Goal: Manage account settings

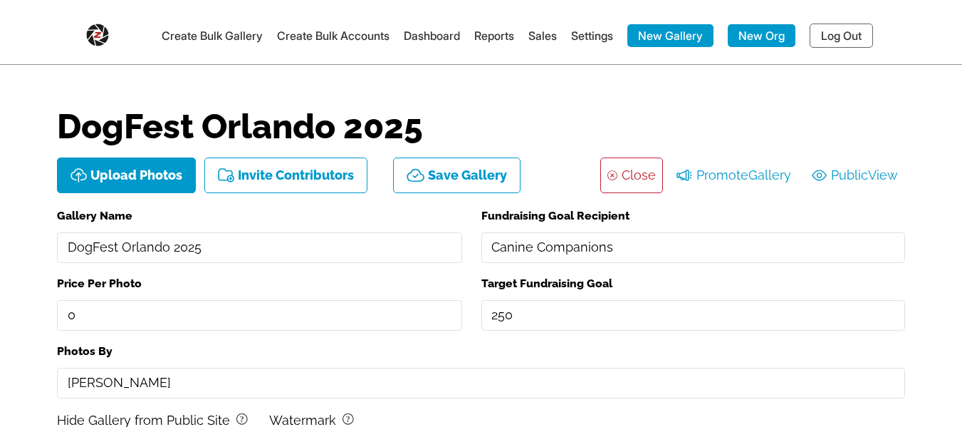
select select "onlyShowInGallery"
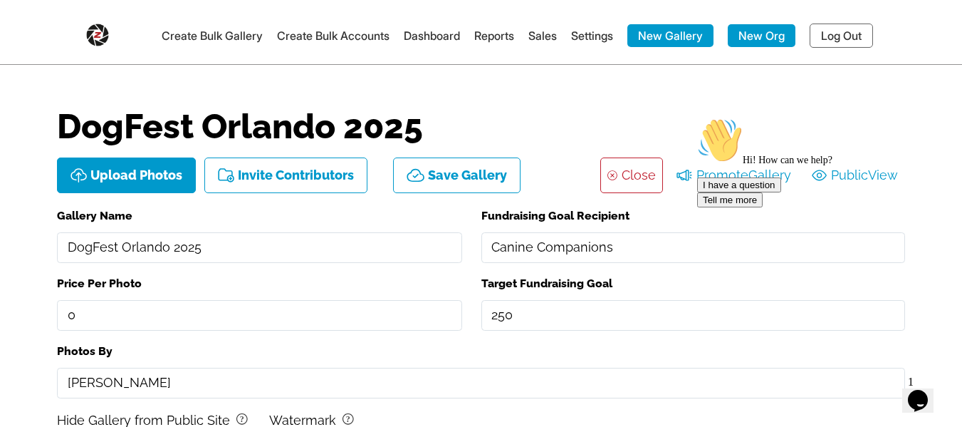
click at [588, 33] on link "Settings" at bounding box center [592, 35] width 42 height 14
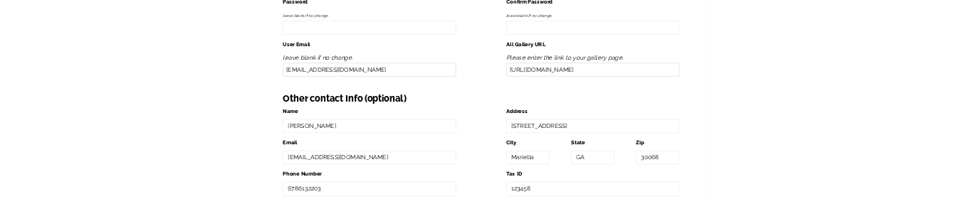
scroll to position [427, 0]
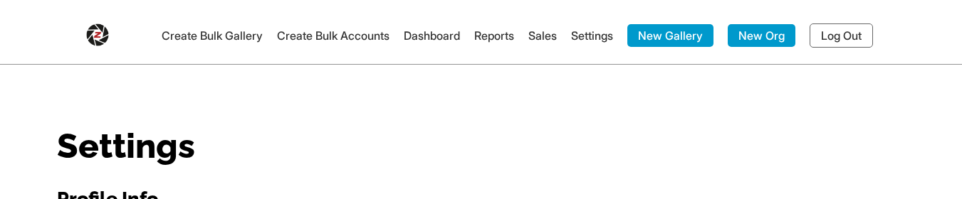
click at [843, 41] on link "Log Out" at bounding box center [841, 36] width 63 height 24
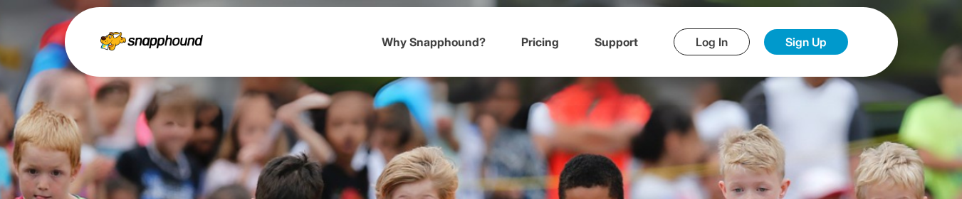
click at [728, 42] on link "Log In" at bounding box center [712, 41] width 76 height 27
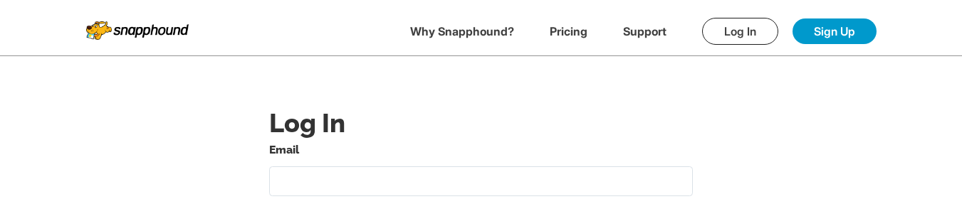
type input "[EMAIL_ADDRESS][DOMAIN_NAME]"
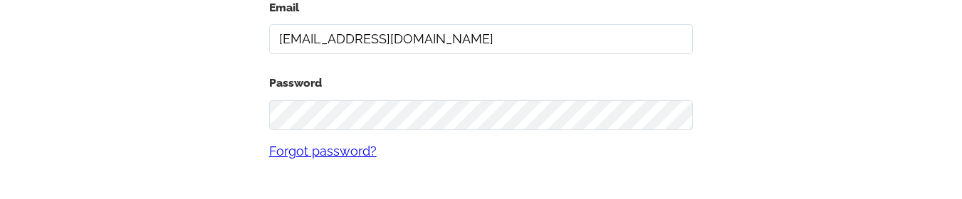
scroll to position [214, 0]
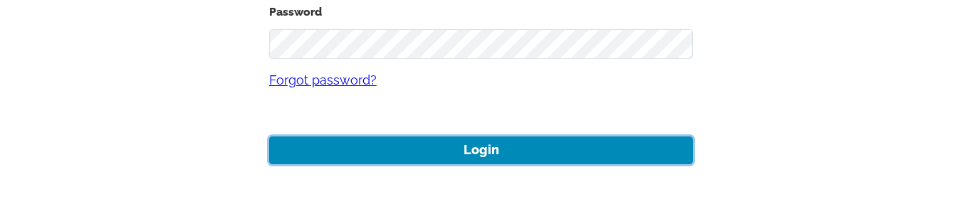
click at [428, 142] on button "Login" at bounding box center [481, 151] width 425 height 28
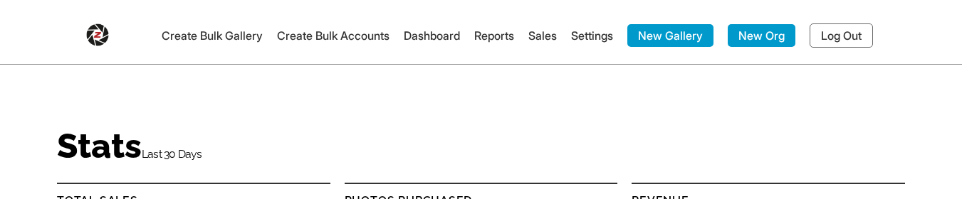
click at [585, 32] on link "Settings" at bounding box center [592, 35] width 42 height 14
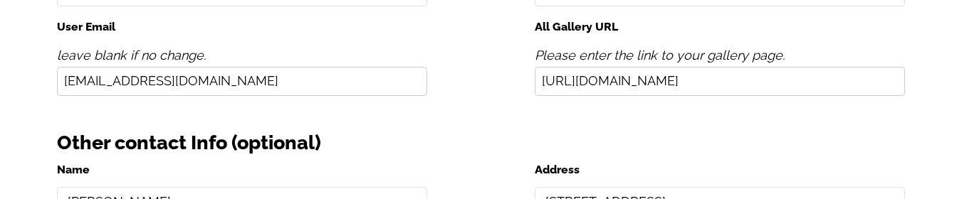
scroll to position [570, 0]
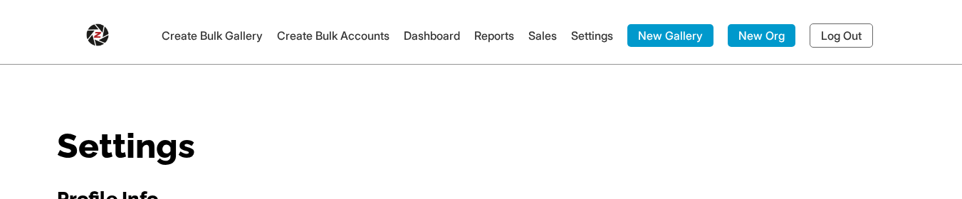
click at [840, 29] on link "Log Out" at bounding box center [841, 36] width 63 height 24
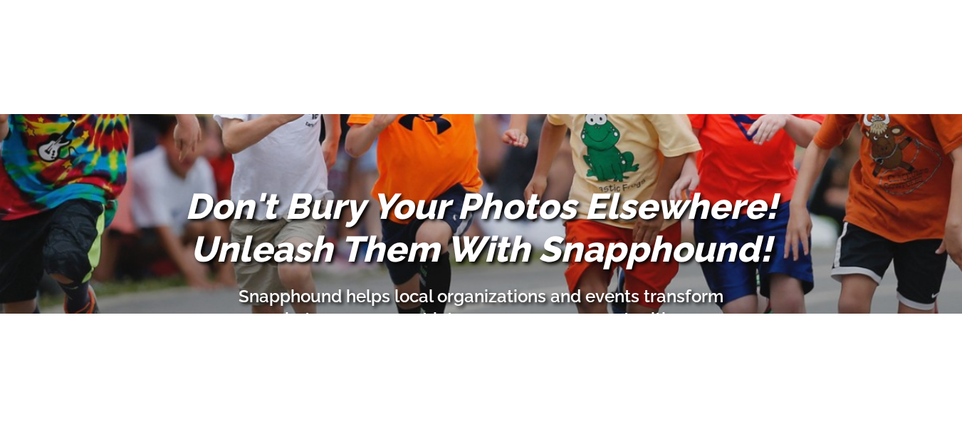
scroll to position [356, 0]
